Goal: Check status: Check status

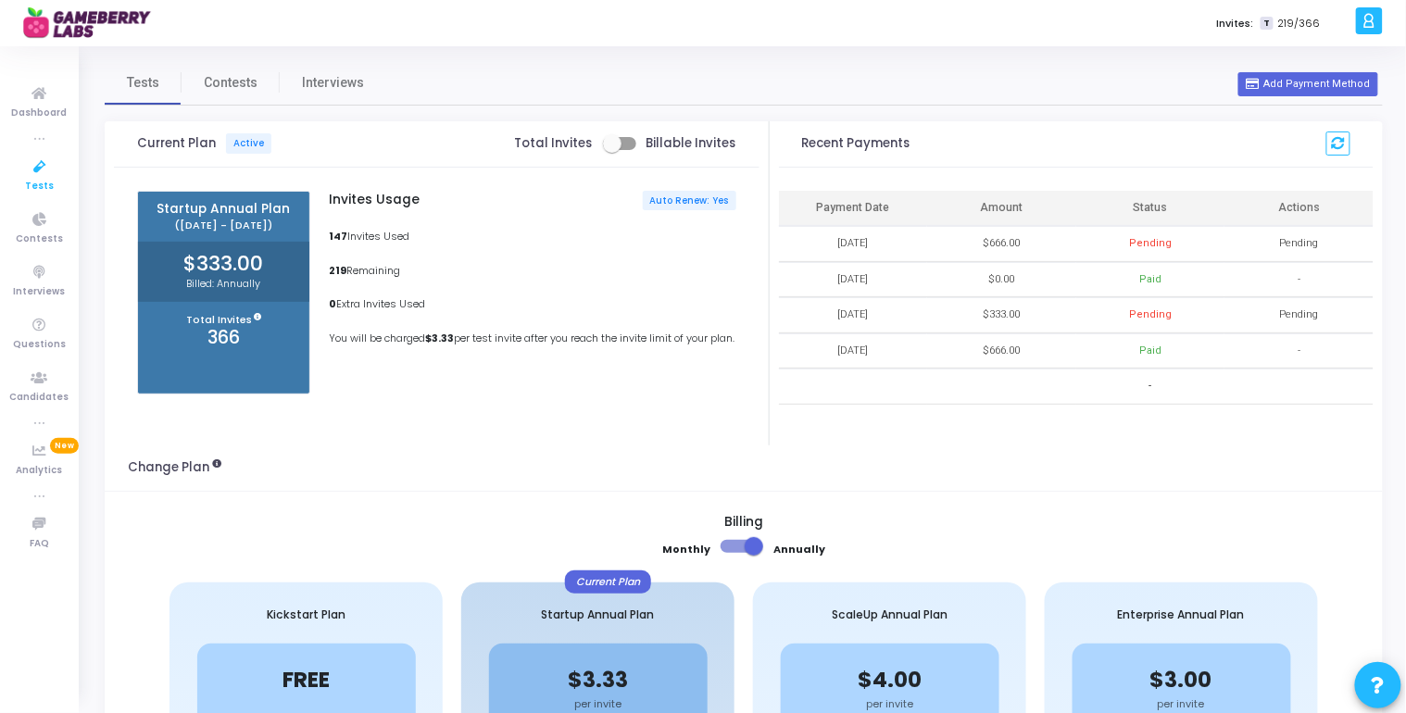
click at [35, 175] on icon at bounding box center [39, 167] width 39 height 23
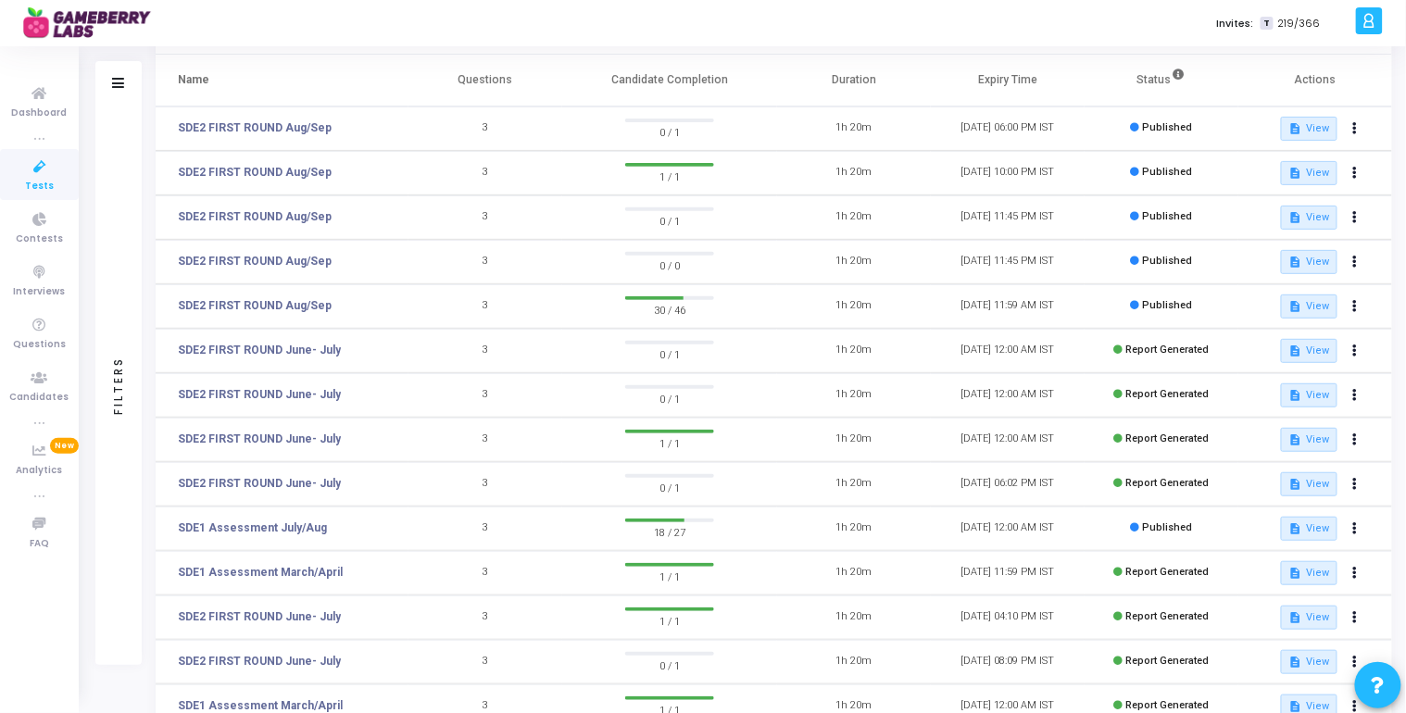
scroll to position [114, 0]
click at [263, 527] on div "SDE2 FIRST ROUND June- July" at bounding box center [256, 516] width 142 height 25
click at [271, 524] on link "SDE1 Assessment July/Aug" at bounding box center [252, 527] width 149 height 17
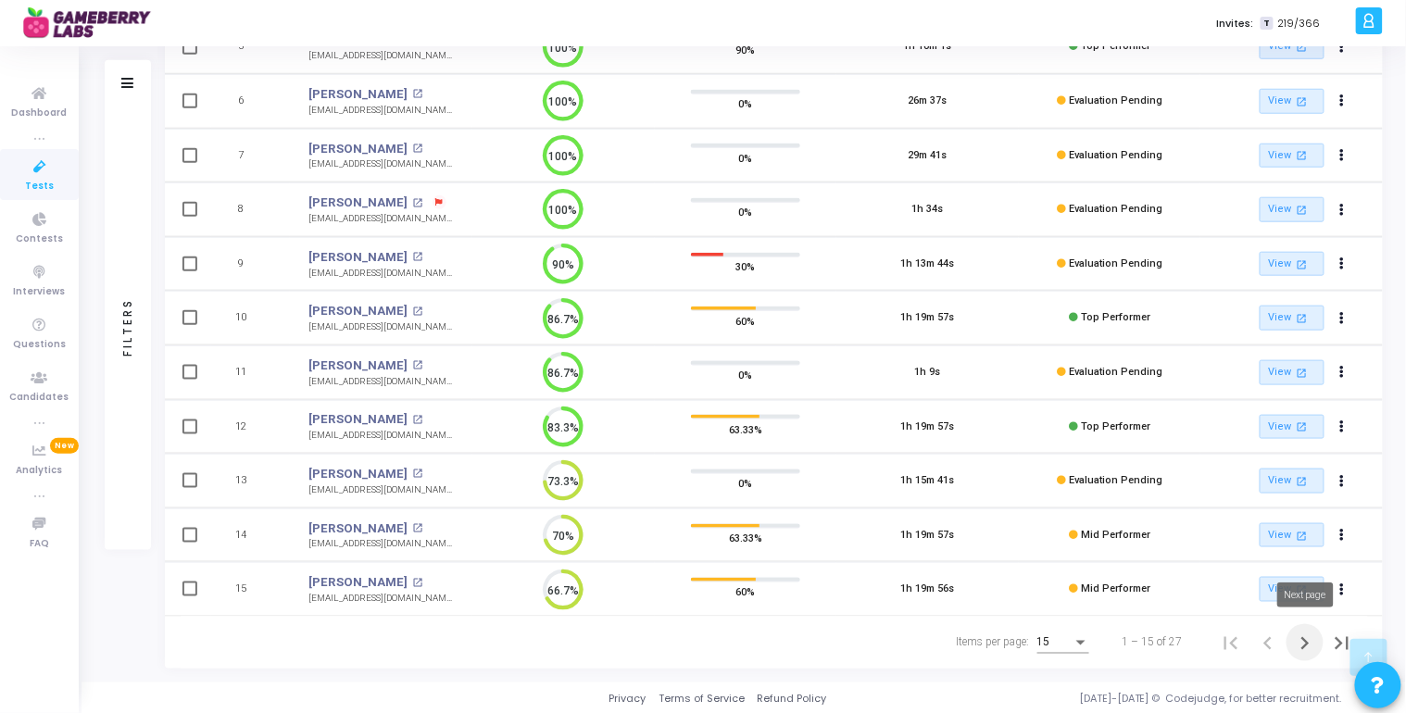
click at [1303, 637] on icon "Next page" at bounding box center [1305, 643] width 8 height 13
